Goal: Find specific page/section: Find specific page/section

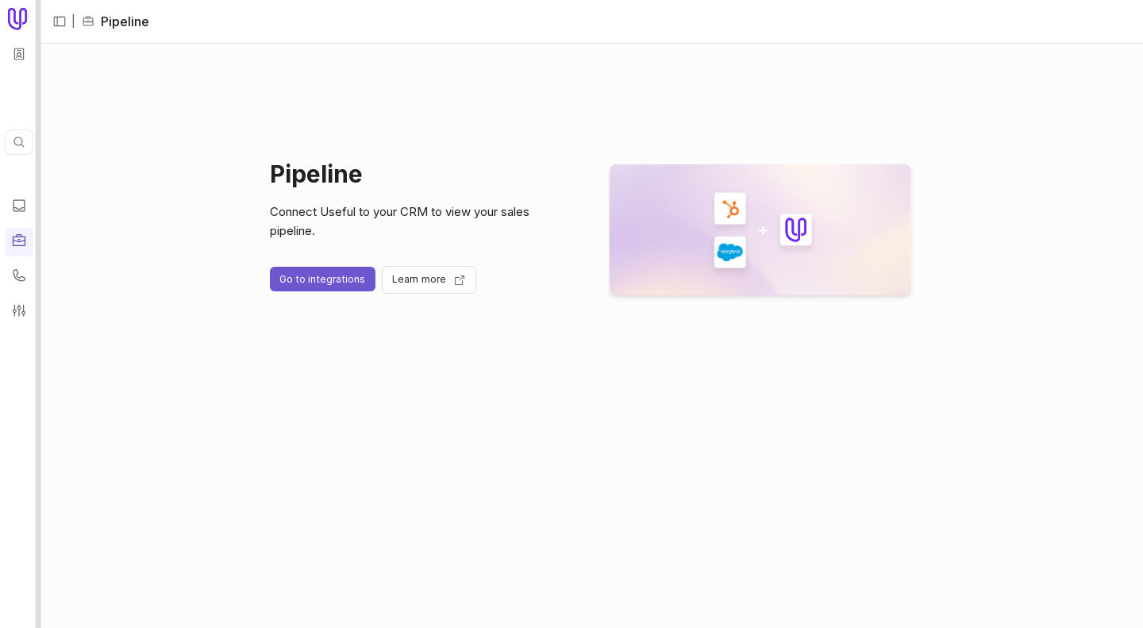
click at [37, 110] on div at bounding box center [39, 314] width 6 height 628
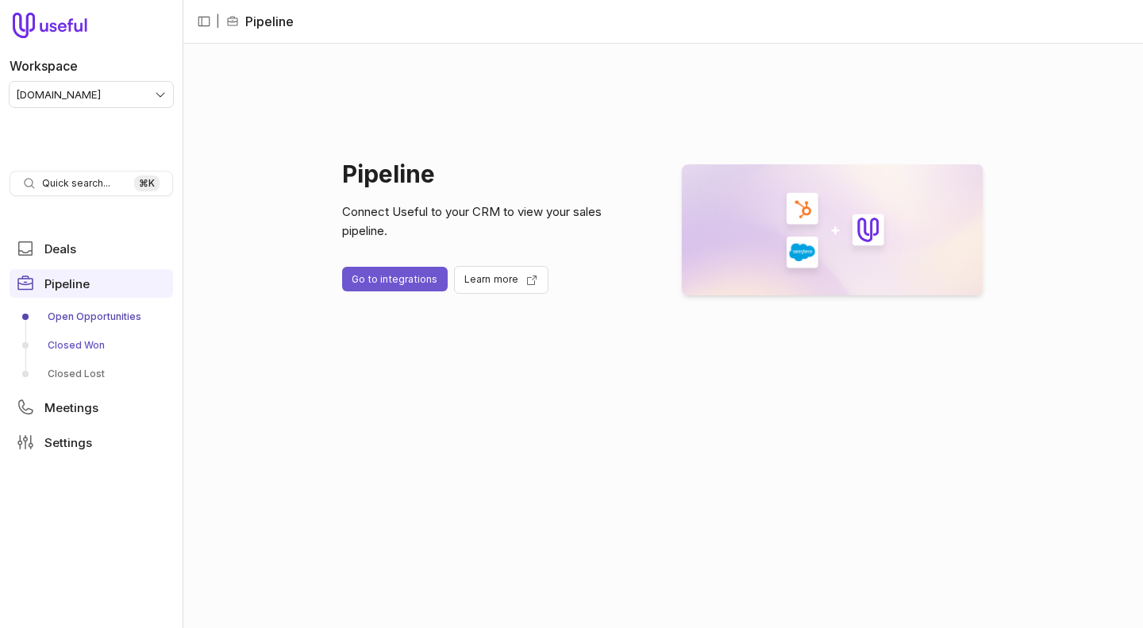
click at [74, 339] on link "Closed Won" at bounding box center [92, 345] width 164 height 25
click at [183, 177] on div at bounding box center [183, 314] width 6 height 628
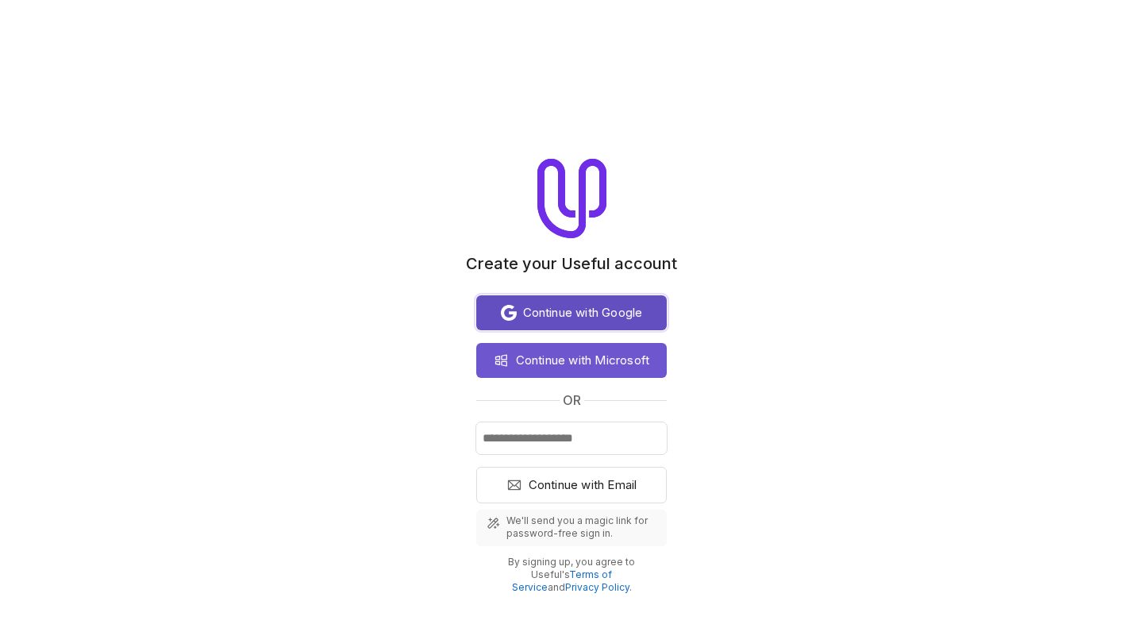
click at [608, 306] on span "Continue with Google" at bounding box center [583, 312] width 120 height 19
click at [607, 310] on span "Continue with Google" at bounding box center [583, 312] width 120 height 19
click at [569, 318] on span "Continue with Google" at bounding box center [583, 312] width 120 height 19
click at [538, 308] on span "Continue with Google" at bounding box center [583, 312] width 120 height 19
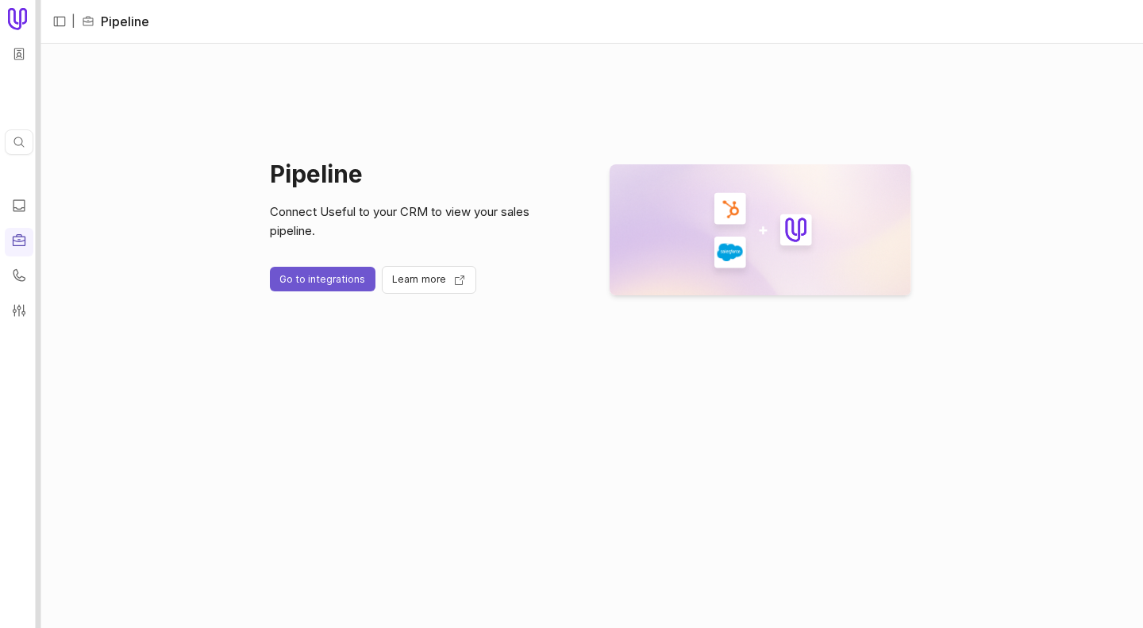
click at [37, 79] on div at bounding box center [39, 314] width 6 height 628
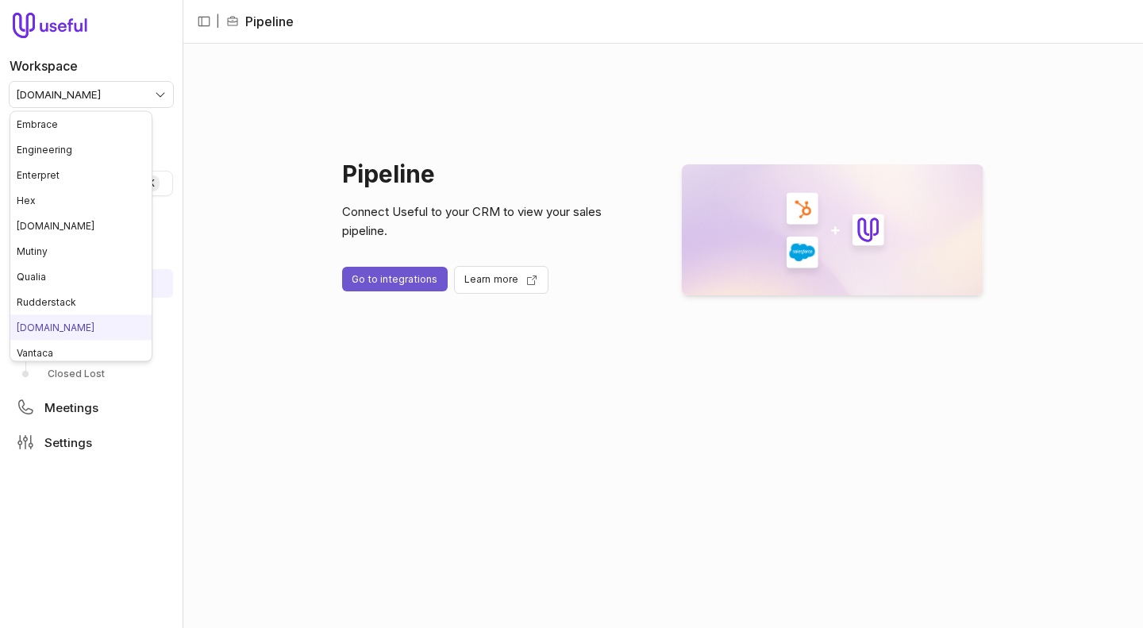
click at [78, 106] on html "Workspace tremendous.com Quick search... ⌘ K Deals Pipeline Open Opportunities …" at bounding box center [571, 314] width 1143 height 628
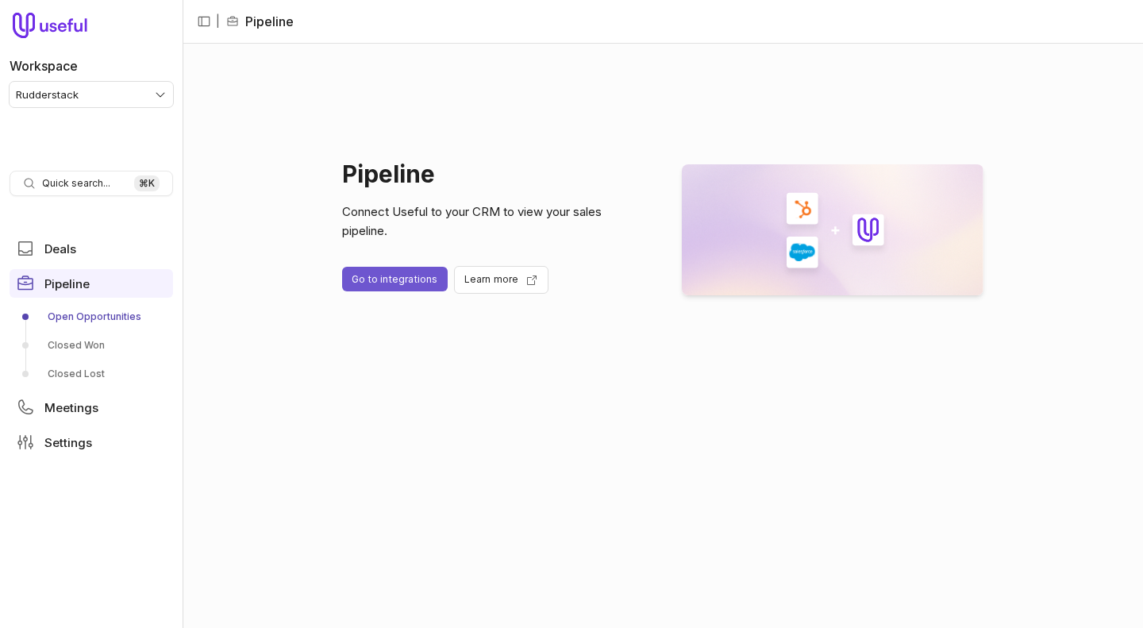
click at [93, 121] on nav "Workspace Rudderstack Quick search... ⌘ K Deals Pipeline Open Opportunities Clo…" at bounding box center [91, 314] width 183 height 628
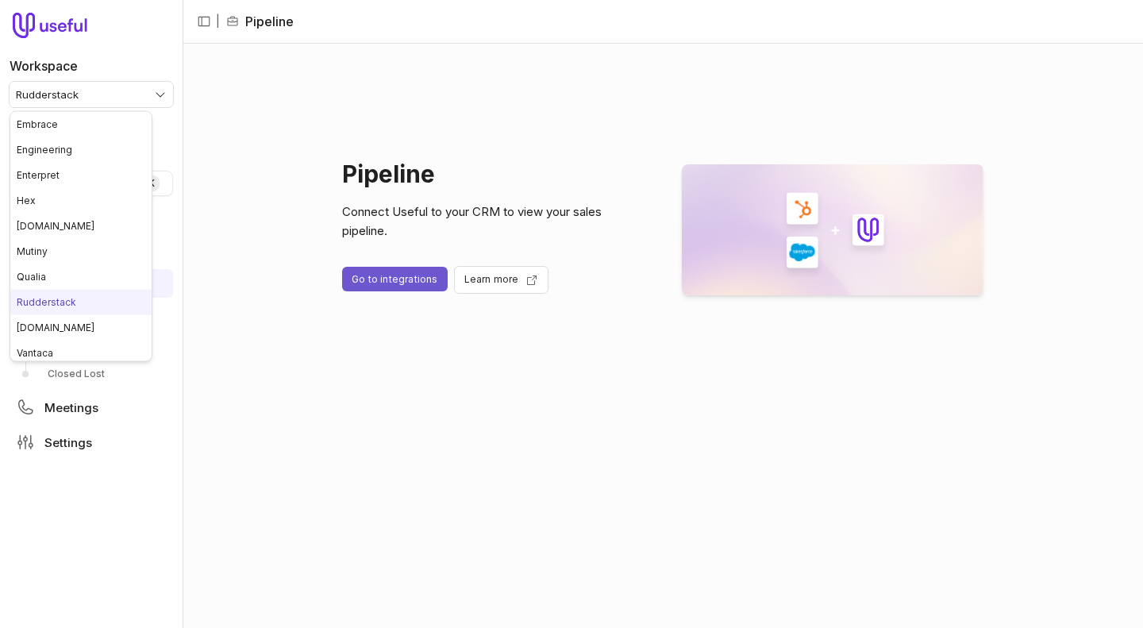
click at [94, 91] on html "Workspace Rudderstack Quick search... ⌘ K Deals Pipeline Open Opportunities Clo…" at bounding box center [571, 314] width 1143 height 628
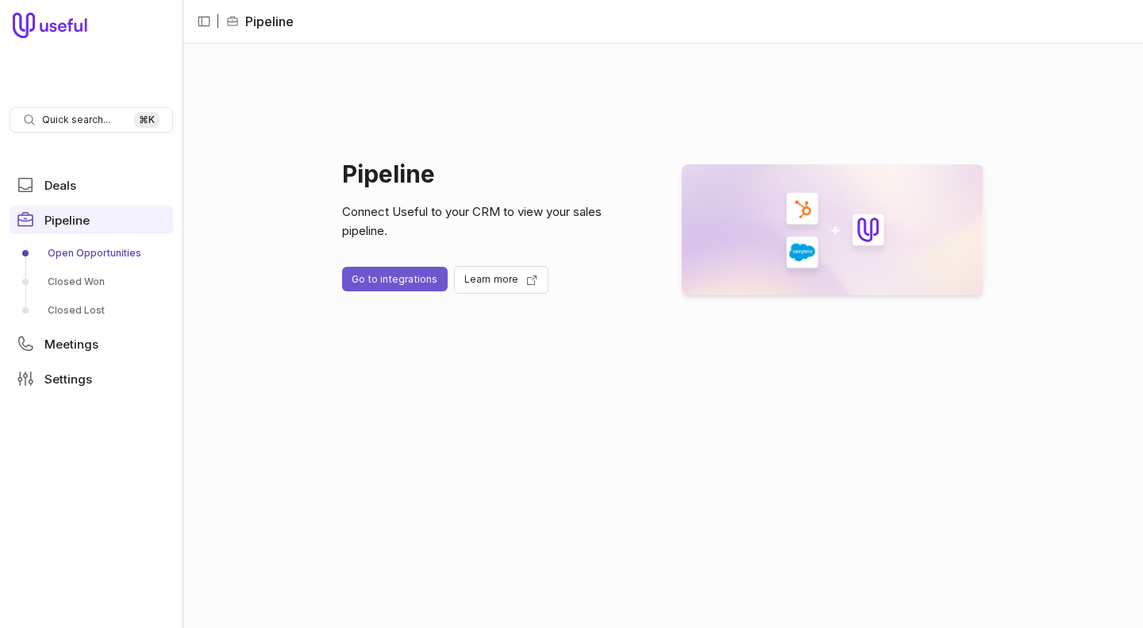
click at [76, 121] on nav "Quick search... ⌘ K Deals Pipeline Open Opportunities Closed Won Closed Lost Me…" at bounding box center [91, 314] width 183 height 628
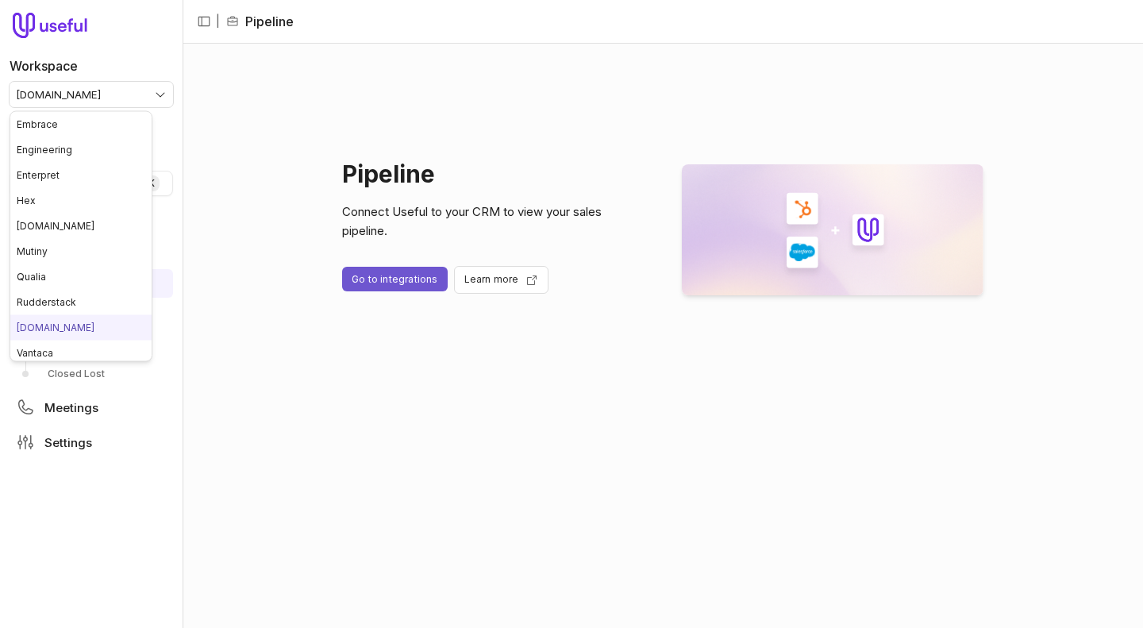
click at [79, 91] on html "Workspace [DOMAIN_NAME] Quick search... ⌘ K Deals Pipeline Open Opportunities C…" at bounding box center [571, 314] width 1143 height 628
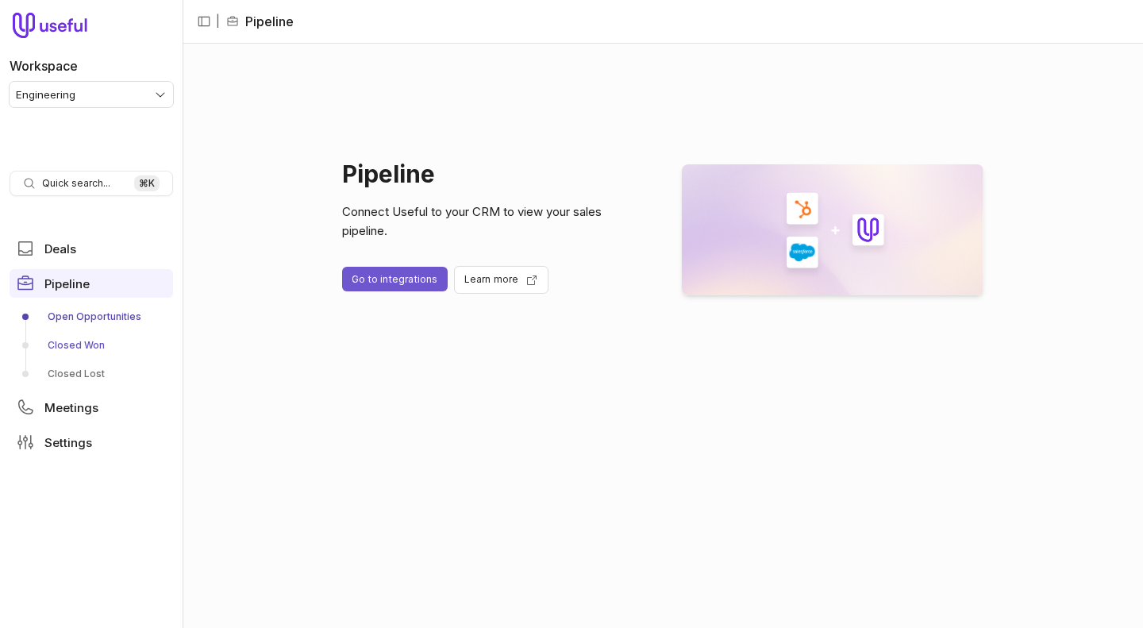
click at [86, 341] on link "Closed Won" at bounding box center [92, 345] width 164 height 25
click at [85, 111] on nav "Workspace Engineering Quick search... ⌘ K Deals Pipeline Open Opportunities Clo…" at bounding box center [91, 314] width 183 height 628
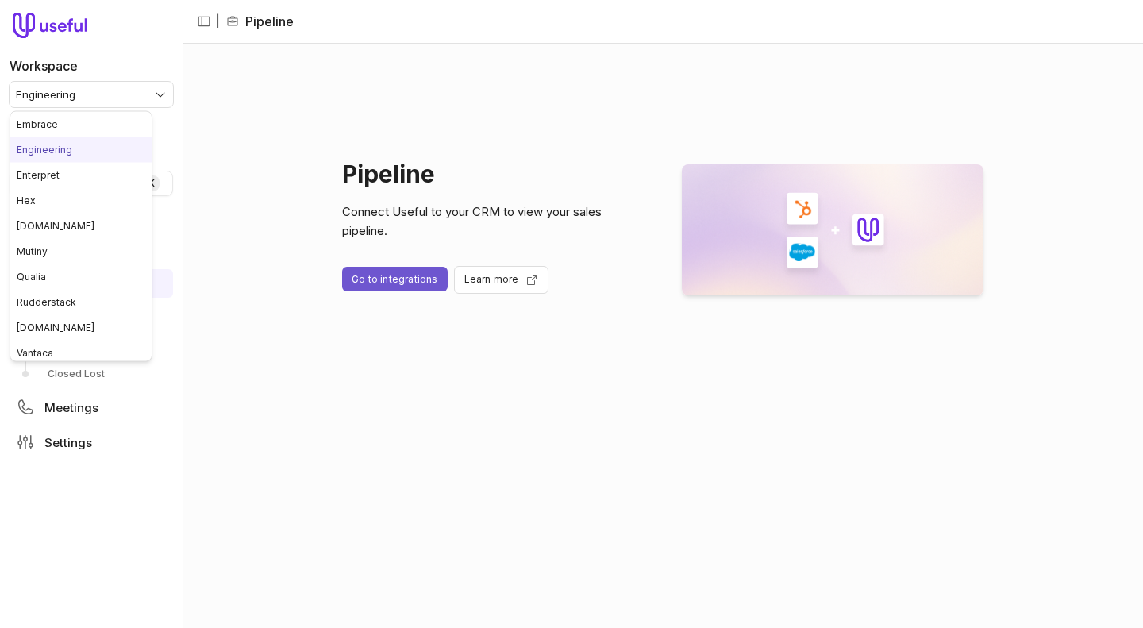
click at [85, 93] on html "Workspace Engineering Quick search... ⌘ K Deals Pipeline Open Opportunities Clo…" at bounding box center [571, 314] width 1143 height 628
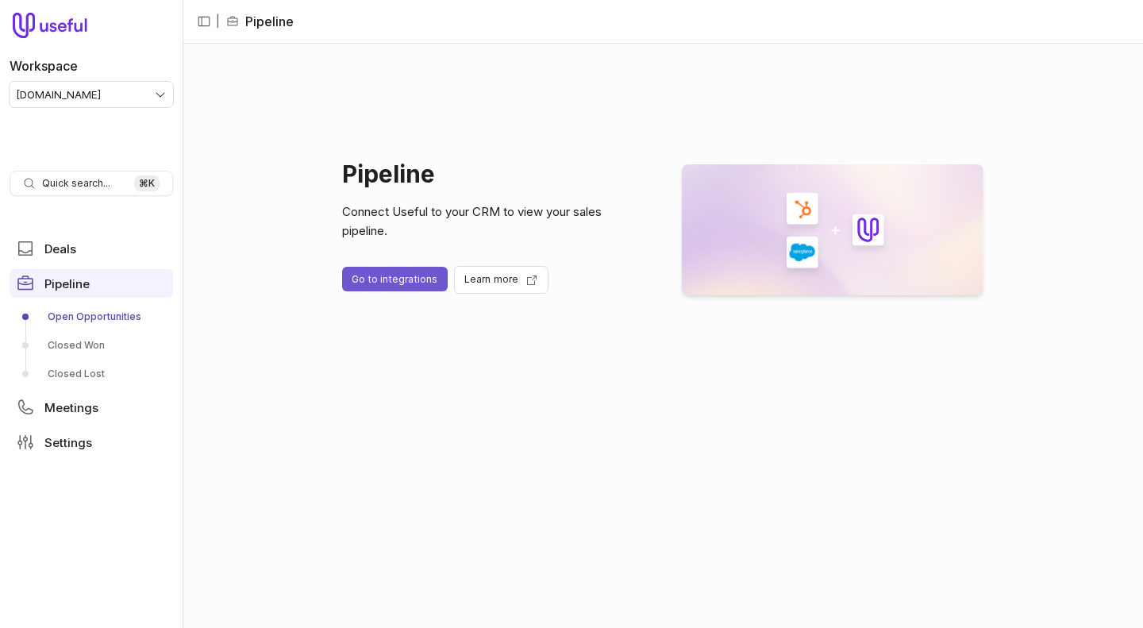
click at [125, 94] on html "Workspace [DOMAIN_NAME] Quick search... ⌘ K Deals Pipeline Open Opportunities C…" at bounding box center [571, 314] width 1143 height 628
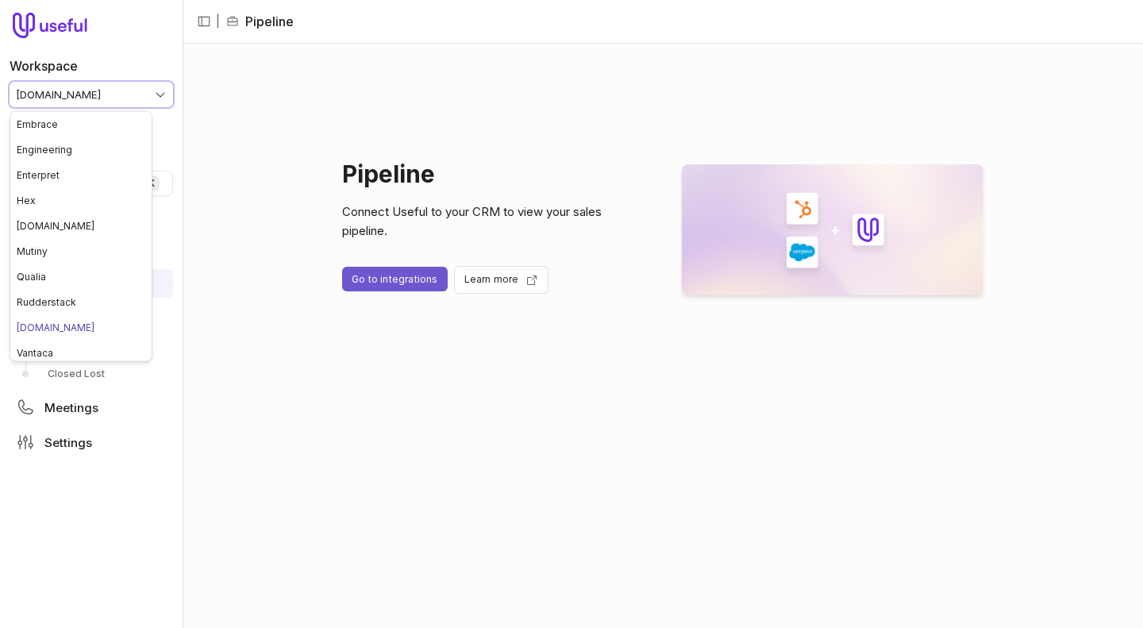
click at [426, 99] on html "Workspace tremendous.com Quick search... ⌘ K Deals Pipeline Open Opportunities …" at bounding box center [571, 314] width 1143 height 628
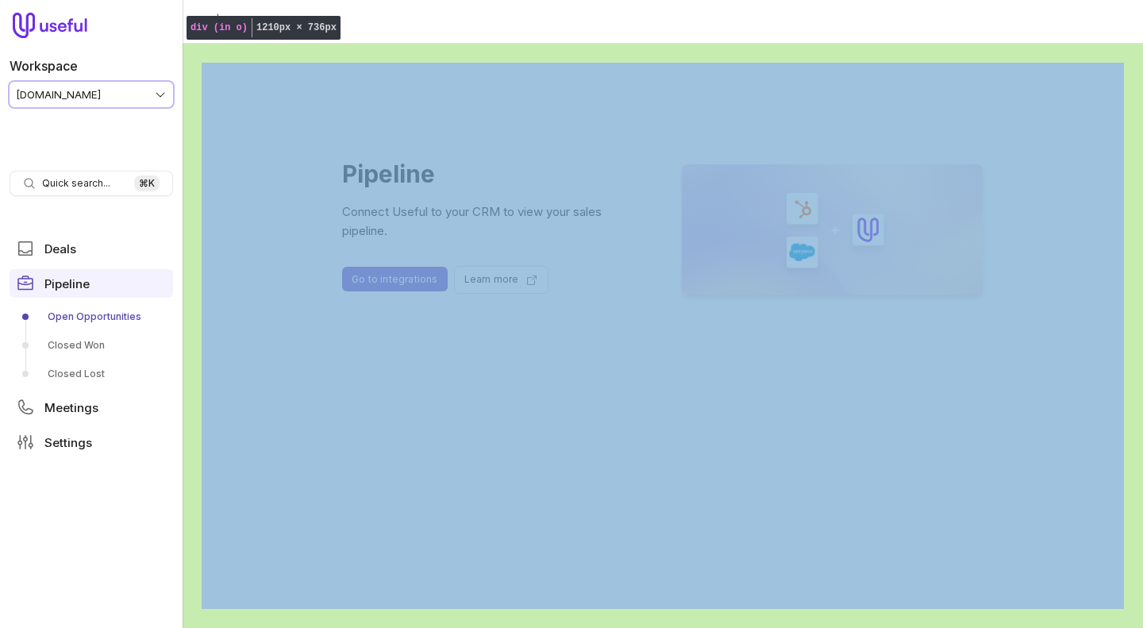
click at [288, 153] on div "Pipeline Connect Useful to your CRM to view your sales pipeline. Go to integrat…" at bounding box center [663, 336] width 961 height 584
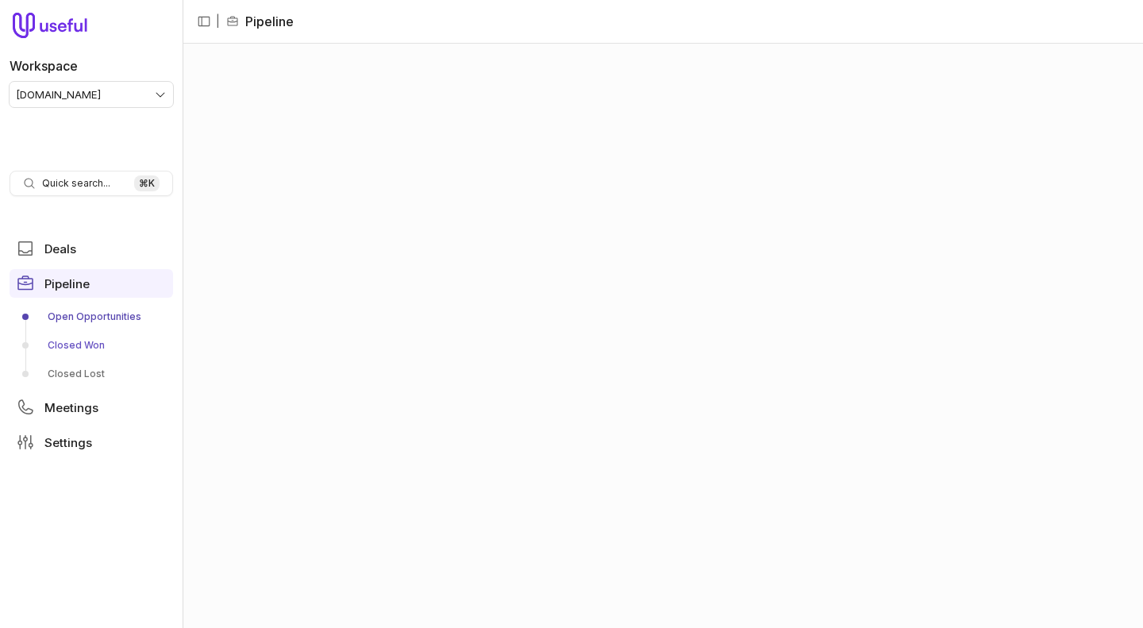
click at [70, 349] on link "Closed Won" at bounding box center [92, 345] width 164 height 25
click at [82, 344] on link "Closed Won" at bounding box center [92, 345] width 164 height 25
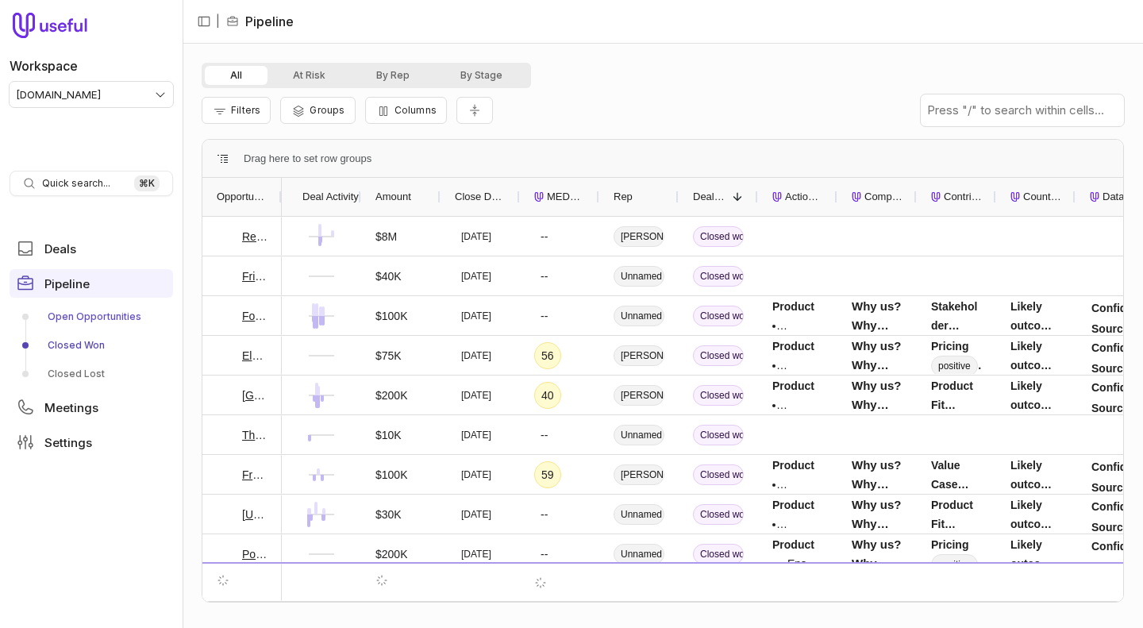
click at [78, 318] on link "Open Opportunities" at bounding box center [92, 316] width 164 height 25
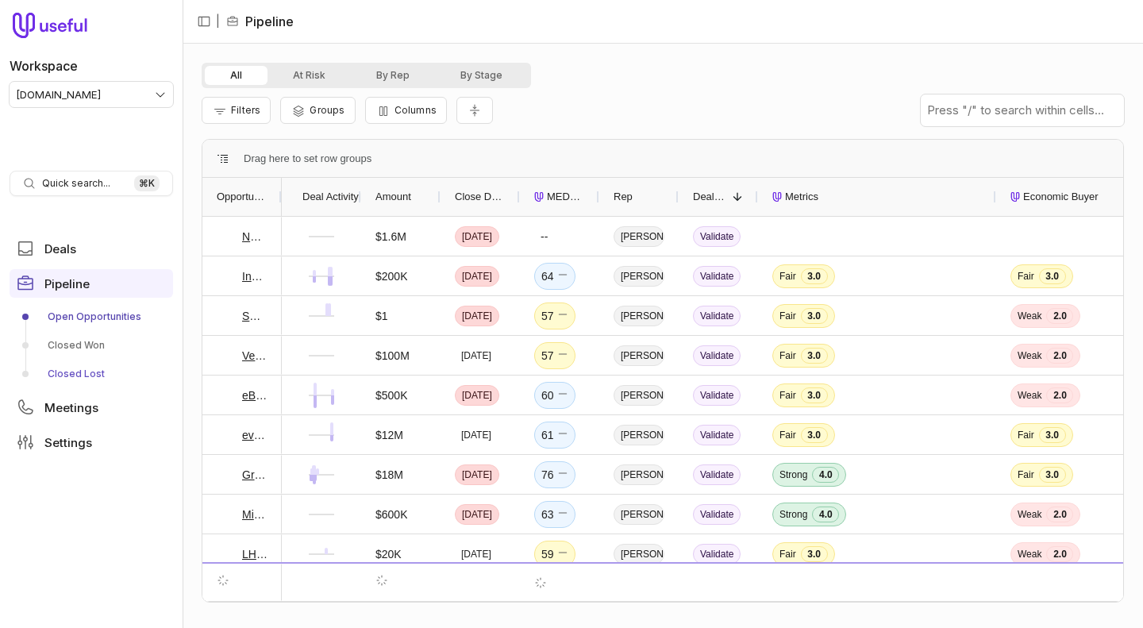
click at [72, 370] on link "Closed Lost" at bounding box center [92, 373] width 164 height 25
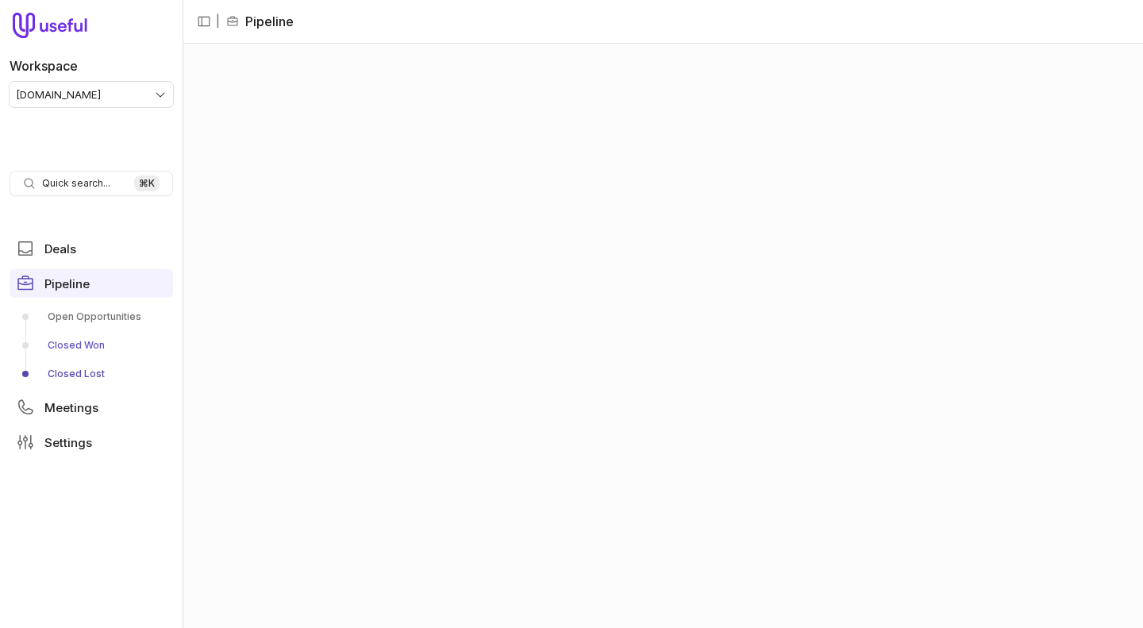
click at [71, 349] on link "Closed Won" at bounding box center [92, 345] width 164 height 25
